Goal: Task Accomplishment & Management: Use online tool/utility

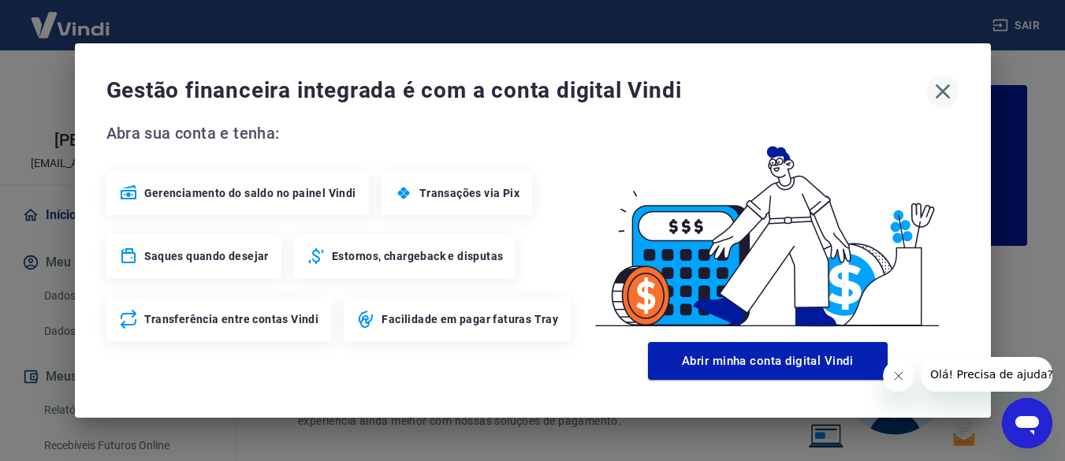
click at [946, 91] on icon "button" at bounding box center [942, 91] width 25 height 25
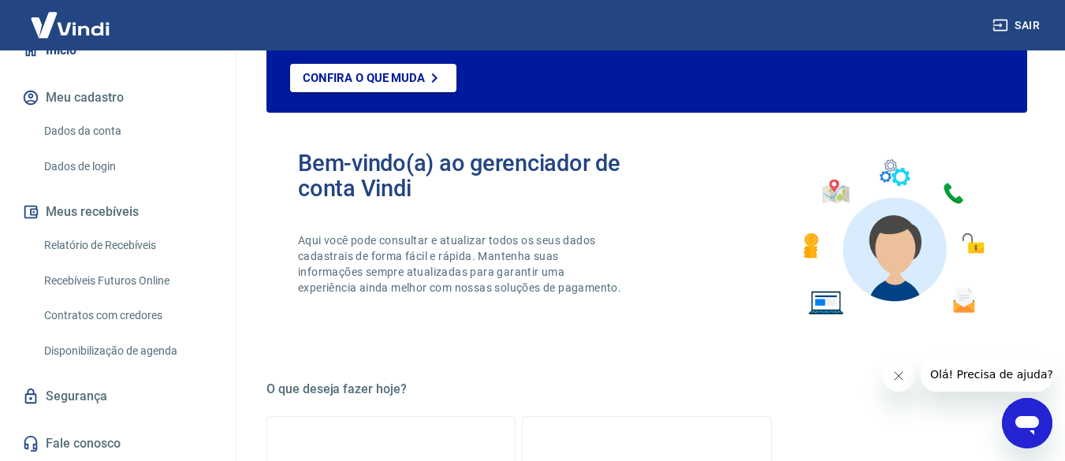
scroll to position [134, 0]
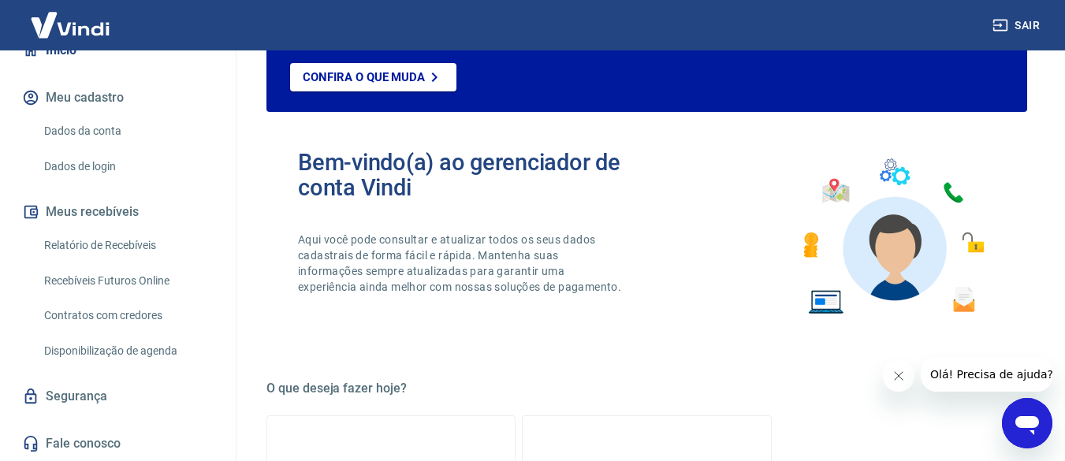
click at [136, 279] on link "Recebíveis Futuros Online" at bounding box center [127, 281] width 179 height 32
